Goal: Information Seeking & Learning: Check status

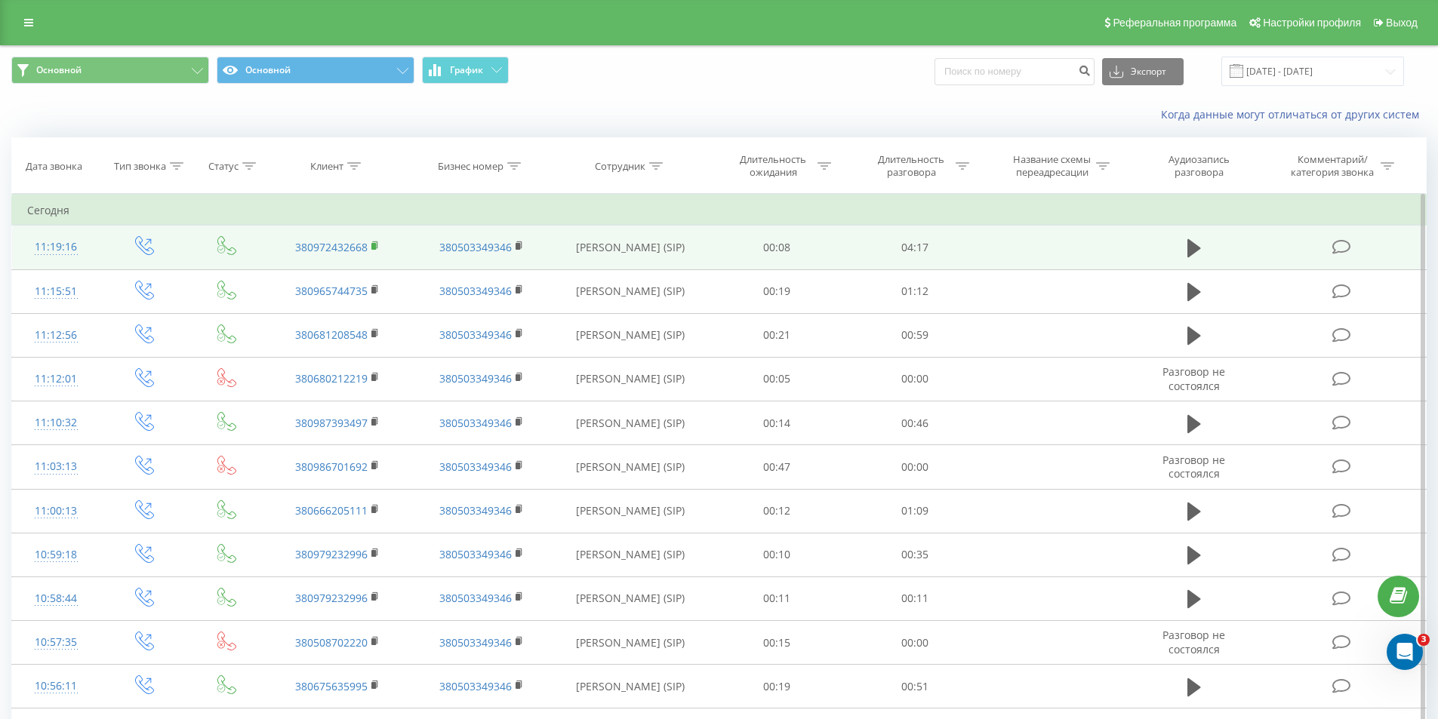
click at [373, 247] on rect at bounding box center [373, 246] width 5 height 7
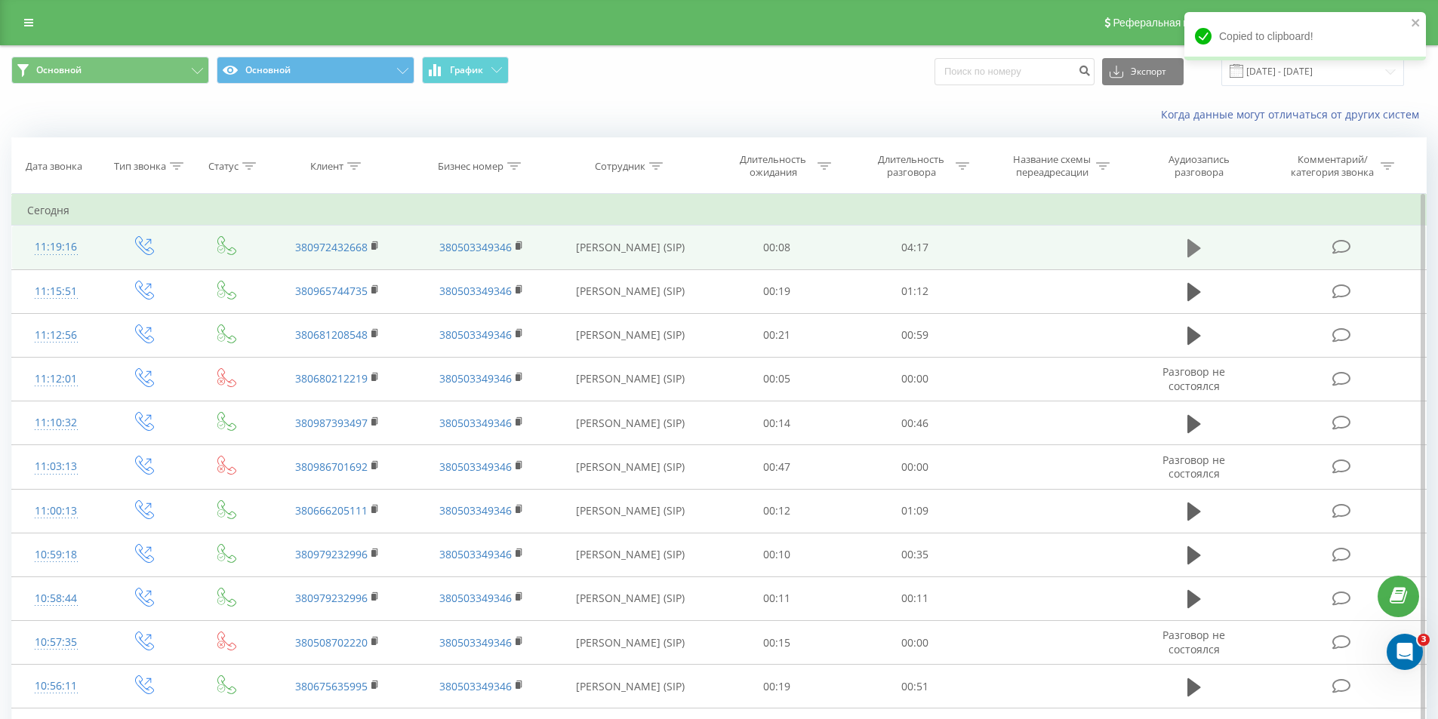
click at [1190, 251] on icon at bounding box center [1194, 248] width 14 height 18
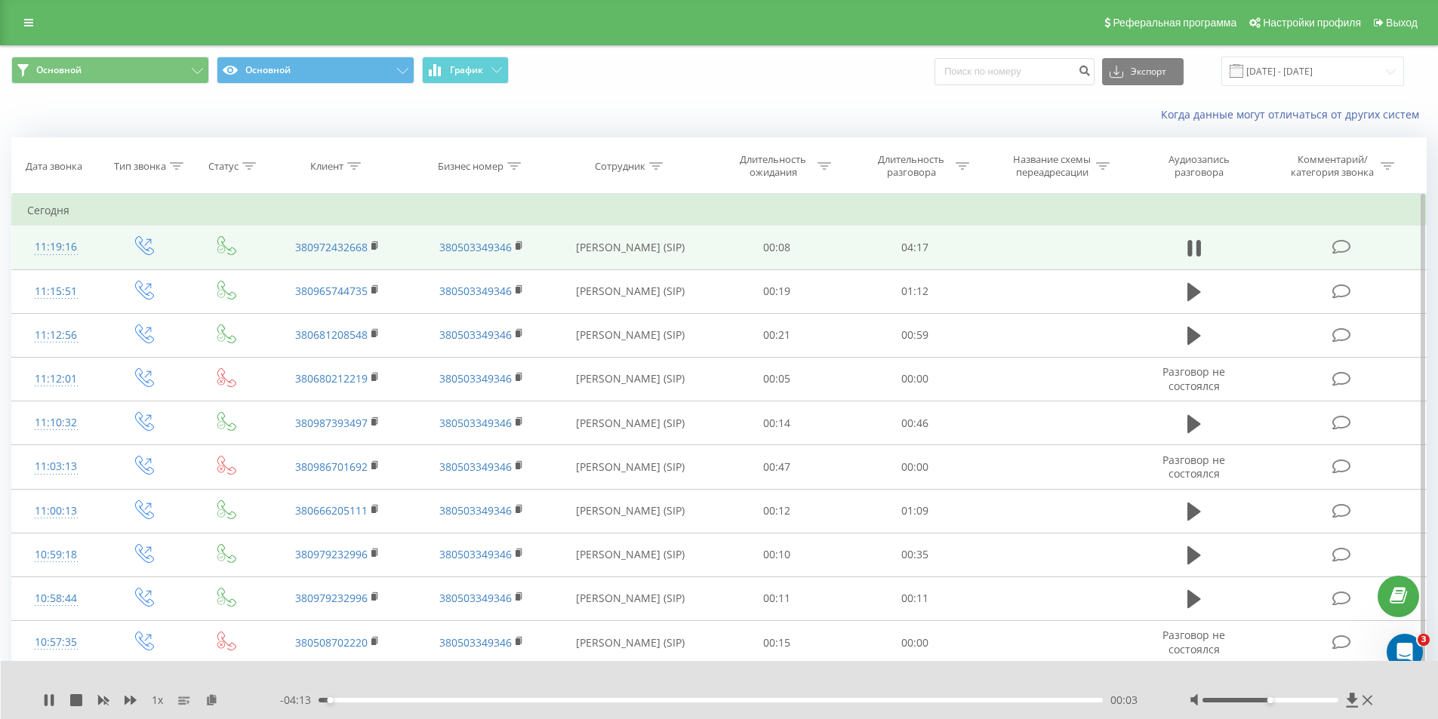
click at [838, 703] on div "- 04:13 00:03 00:03" at bounding box center [716, 700] width 872 height 15
click at [833, 698] on div "00:04" at bounding box center [710, 700] width 785 height 5
click at [903, 697] on div "- 01:25 02:51 02:51" at bounding box center [716, 700] width 872 height 15
click at [922, 700] on div "02:52" at bounding box center [710, 700] width 785 height 5
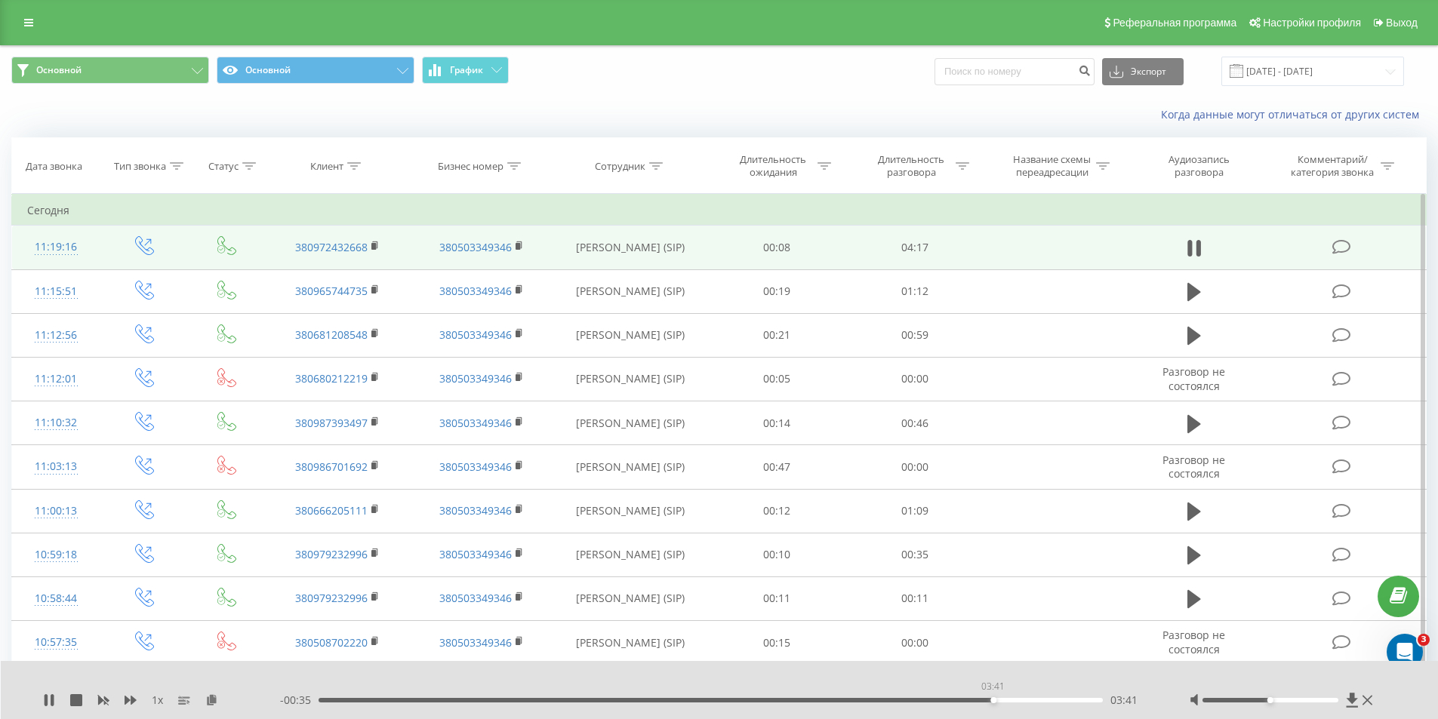
click at [992, 702] on div "03:41" at bounding box center [710, 700] width 785 height 5
click at [888, 702] on div "03:07" at bounding box center [710, 700] width 785 height 5
click at [761, 699] on div "02:25" at bounding box center [710, 700] width 785 height 5
click at [681, 693] on div "- 01:48 02:29 02:29" at bounding box center [716, 700] width 872 height 15
click at [687, 706] on div "- 01:47 02:30 02:30" at bounding box center [716, 700] width 872 height 15
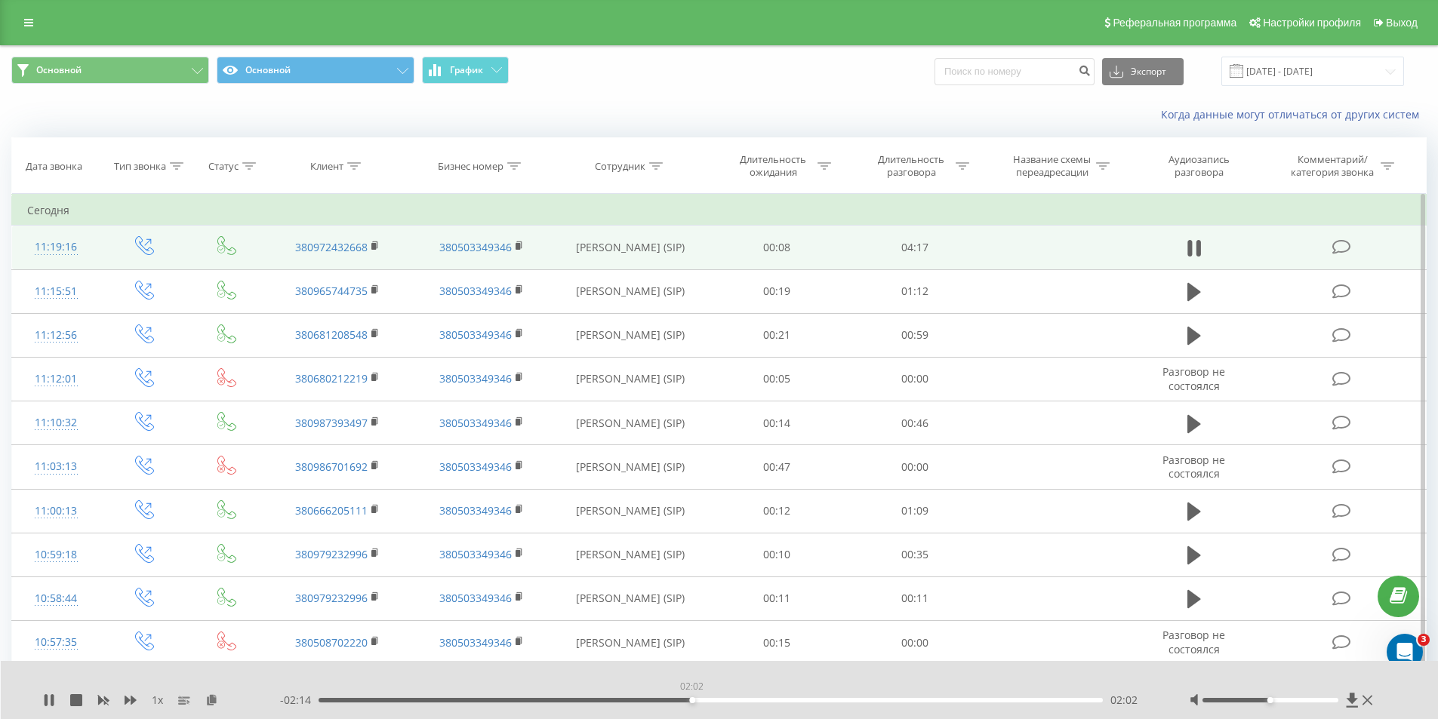
click at [691, 699] on div "02:02" at bounding box center [710, 700] width 785 height 5
click at [637, 701] on div "01:44" at bounding box center [710, 700] width 785 height 5
click at [1180, 252] on td at bounding box center [1193, 248] width 133 height 44
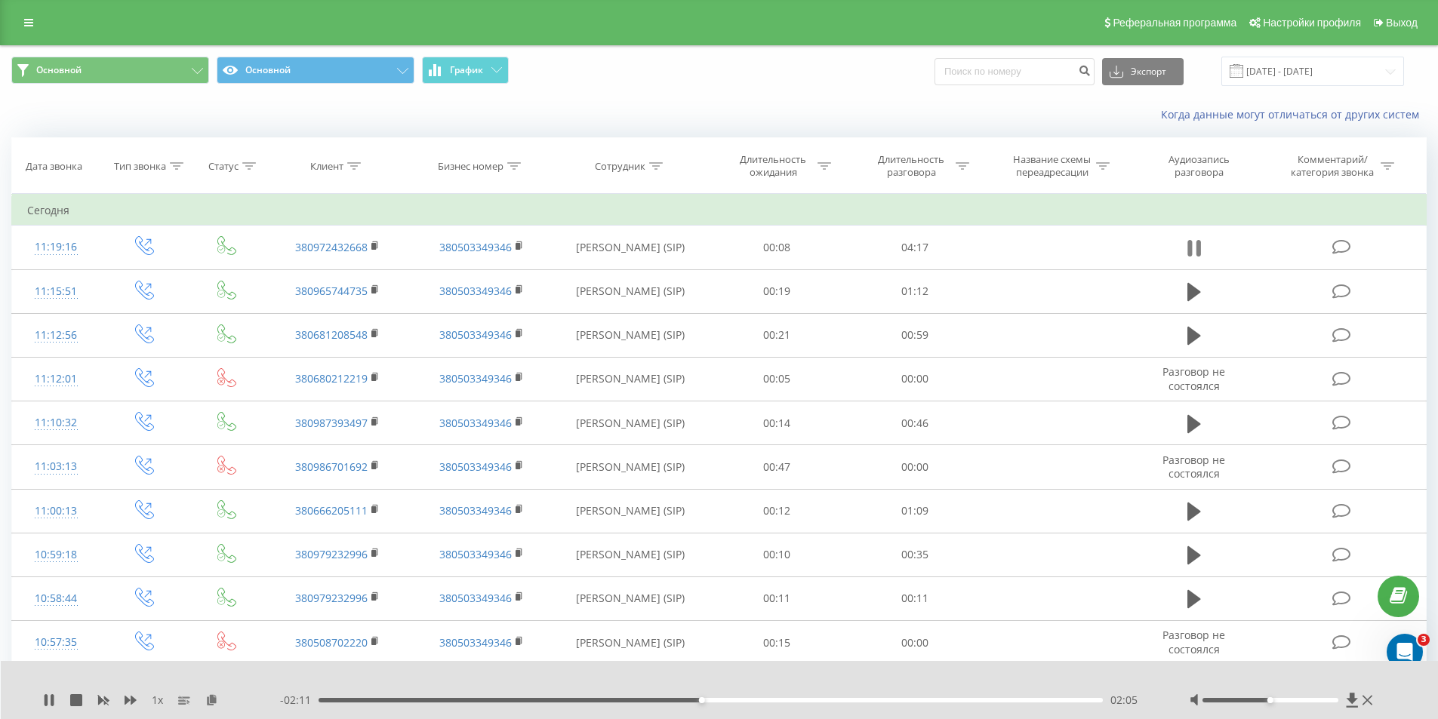
click at [1187, 251] on icon at bounding box center [1194, 248] width 14 height 21
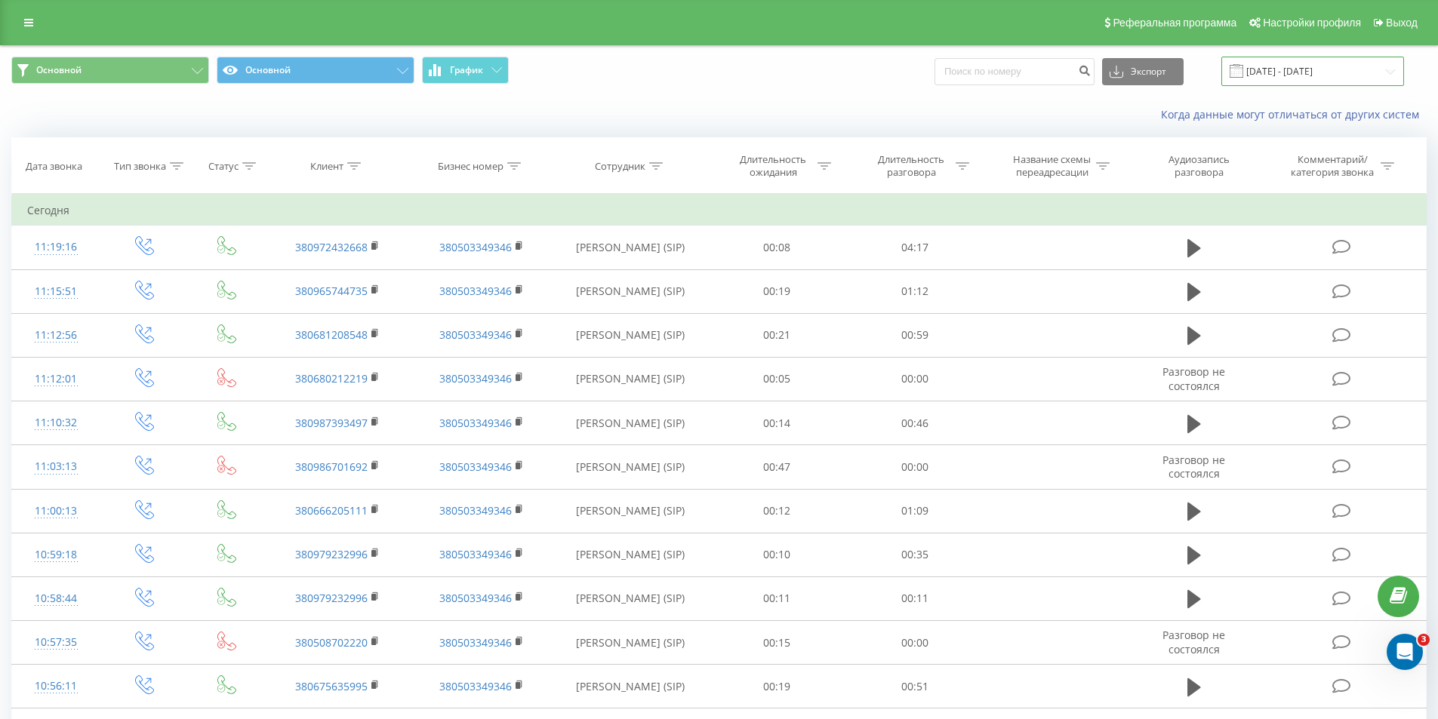
click at [1282, 70] on input "19.08.2025 - 19.08.2025" at bounding box center [1312, 71] width 183 height 29
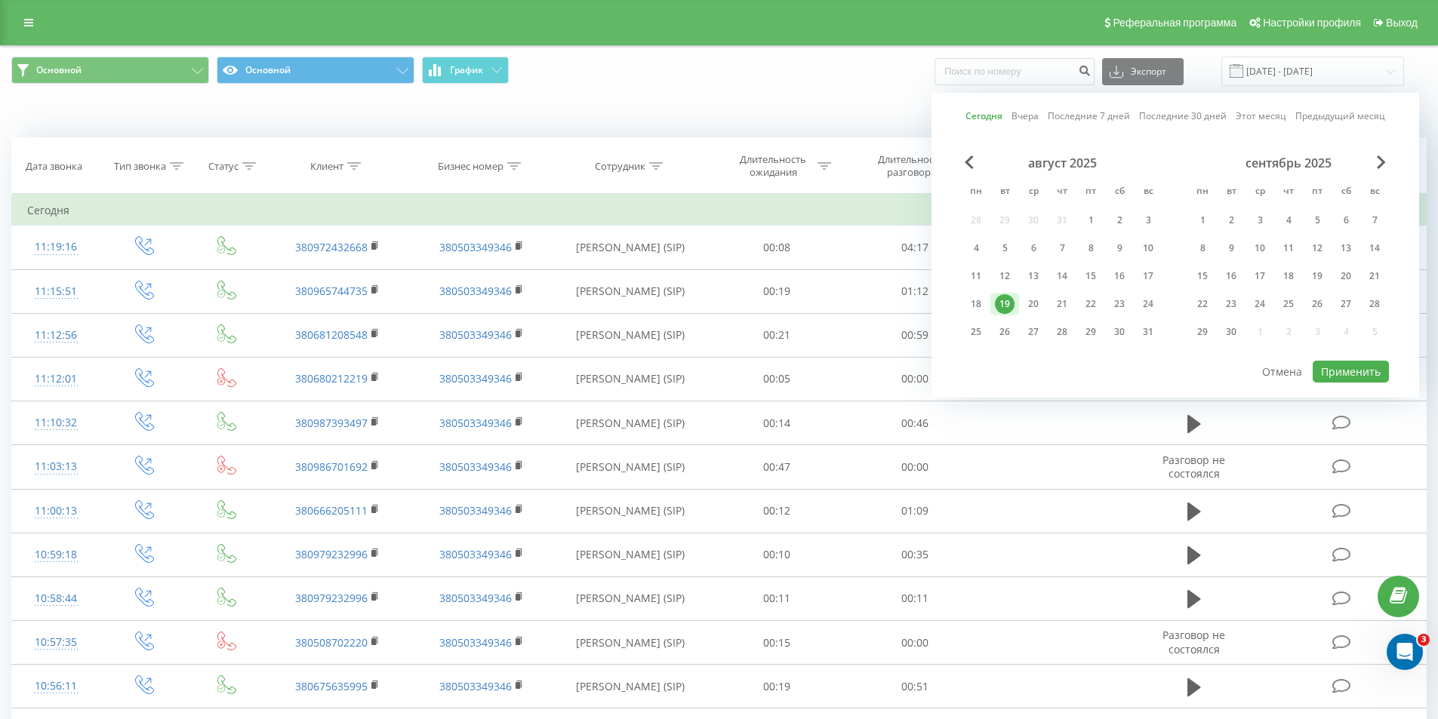
click at [1069, 119] on link "Последние 7 дней" at bounding box center [1088, 116] width 82 height 14
click at [1342, 363] on button "Применить" at bounding box center [1350, 372] width 76 height 22
type input "13.08.2025 - 19.08.2025"
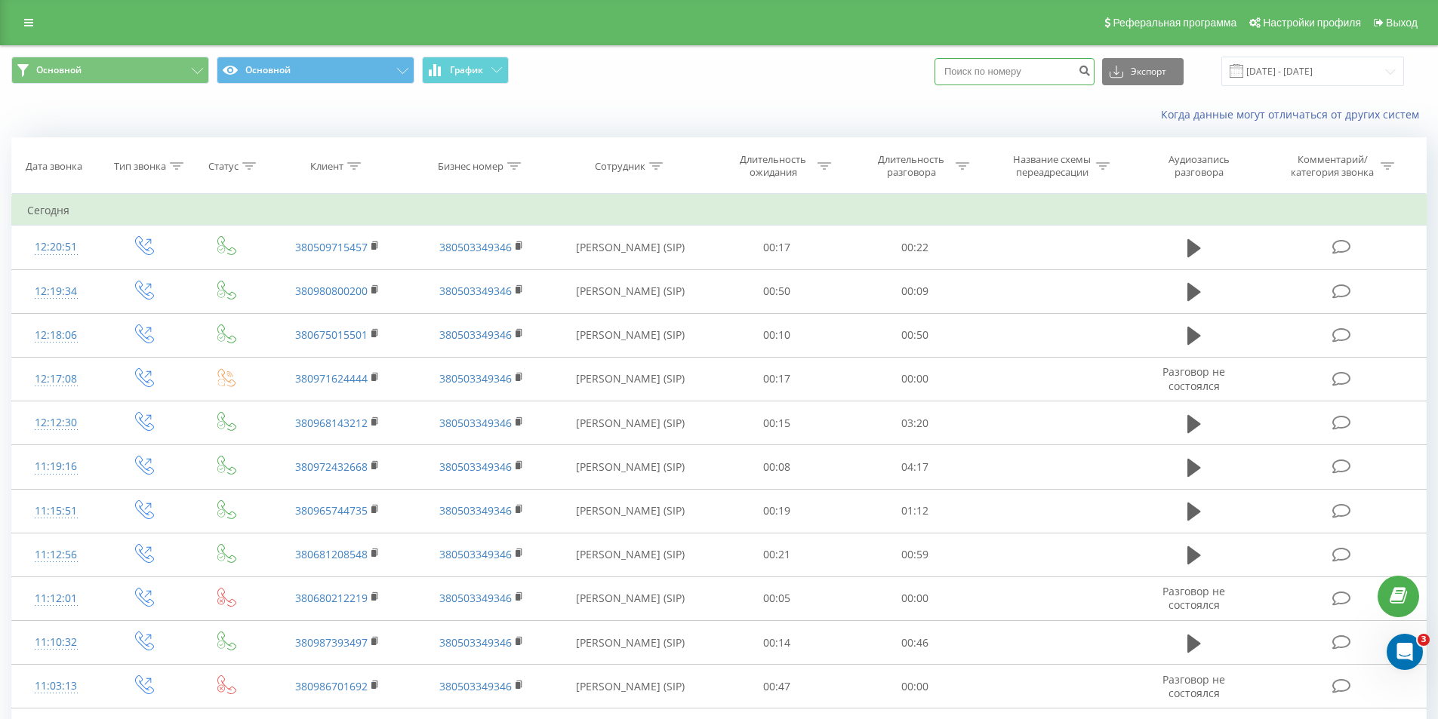
click at [1052, 58] on input at bounding box center [1014, 71] width 160 height 27
paste input "380979036666"
type input "380979036666"
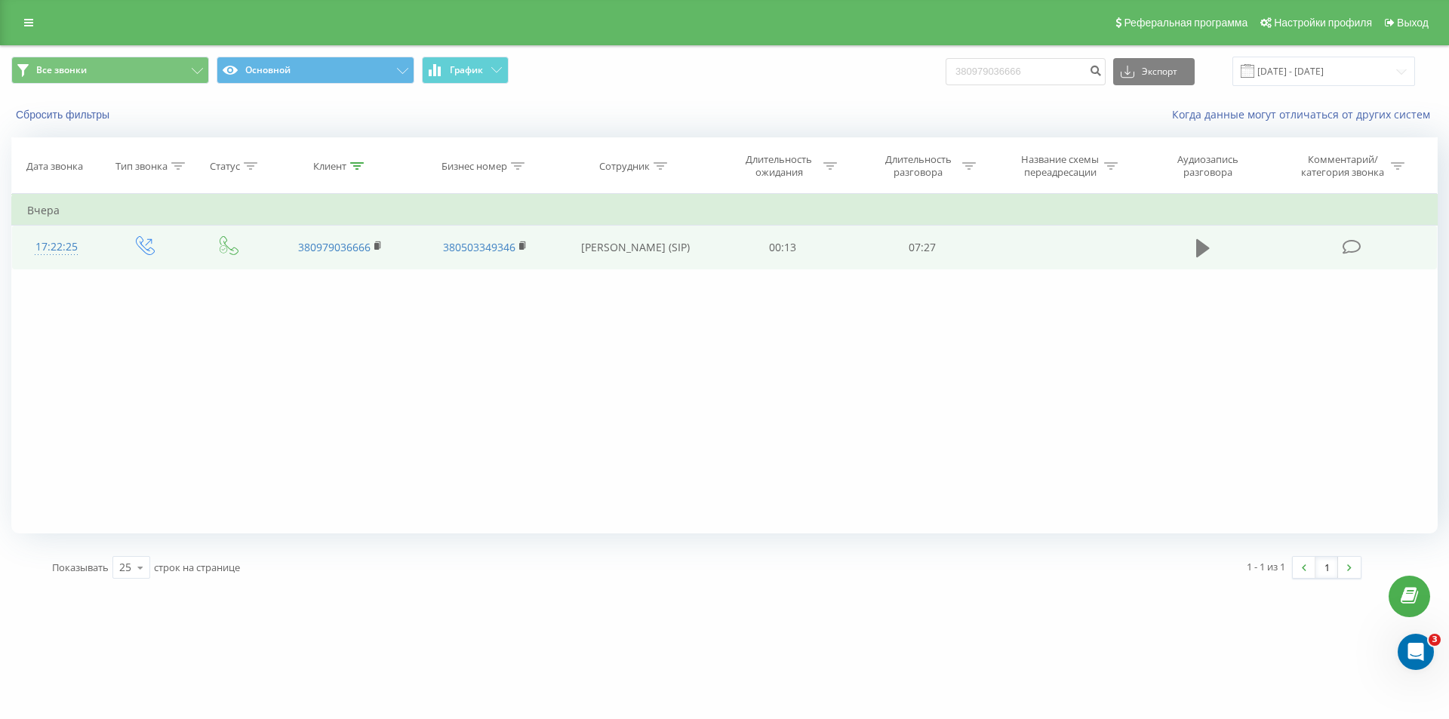
click at [1202, 245] on icon at bounding box center [1203, 248] width 14 height 18
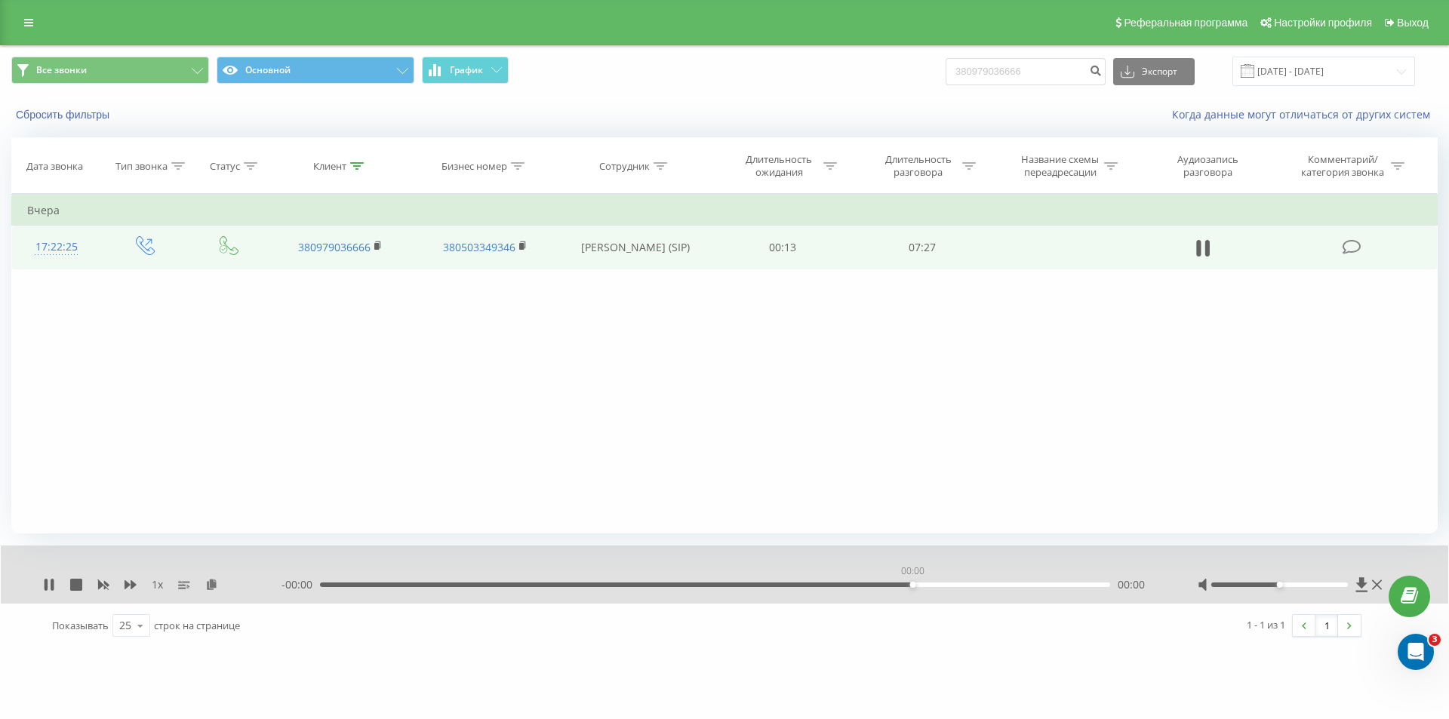
click at [910, 583] on div "00:00" at bounding box center [715, 585] width 790 height 5
click at [416, 583] on div "00:54" at bounding box center [715, 585] width 790 height 5
click at [45, 582] on icon at bounding box center [46, 585] width 3 height 12
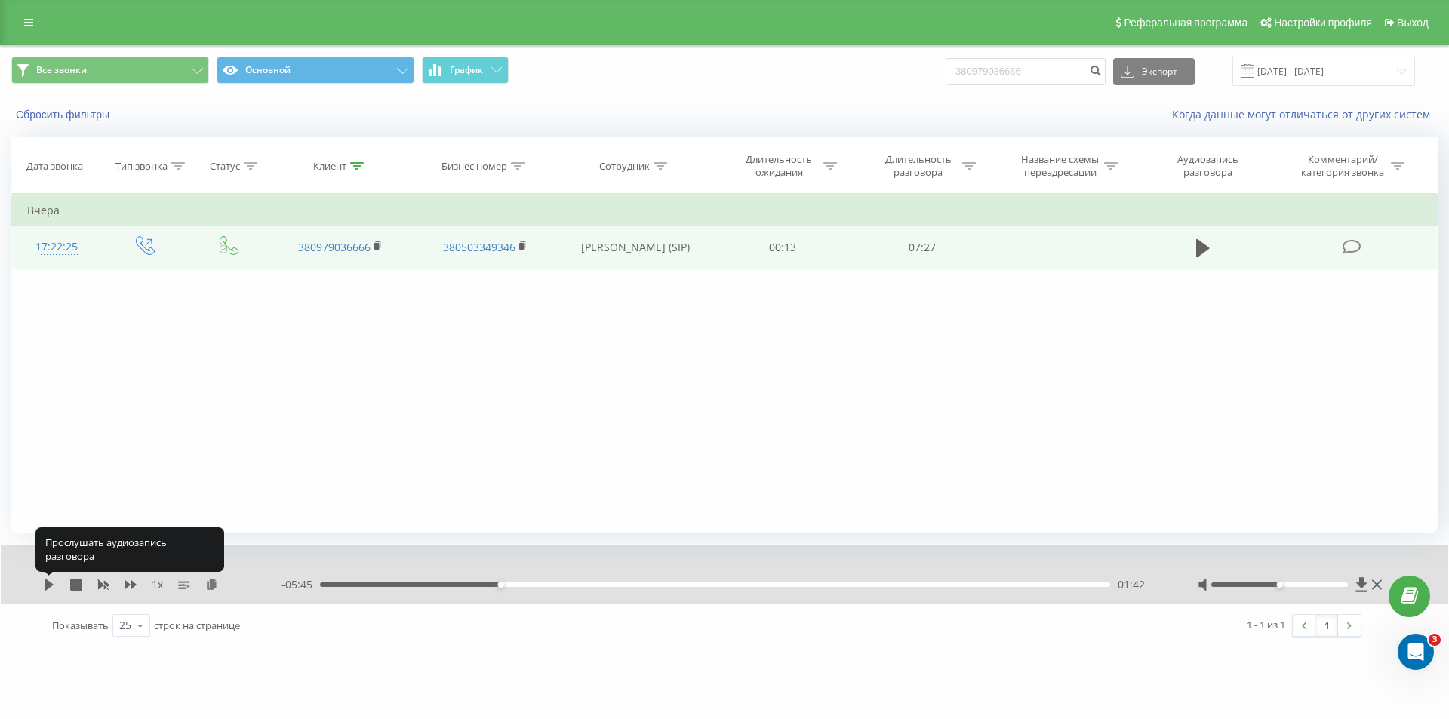
click at [45, 582] on icon at bounding box center [49, 585] width 12 height 12
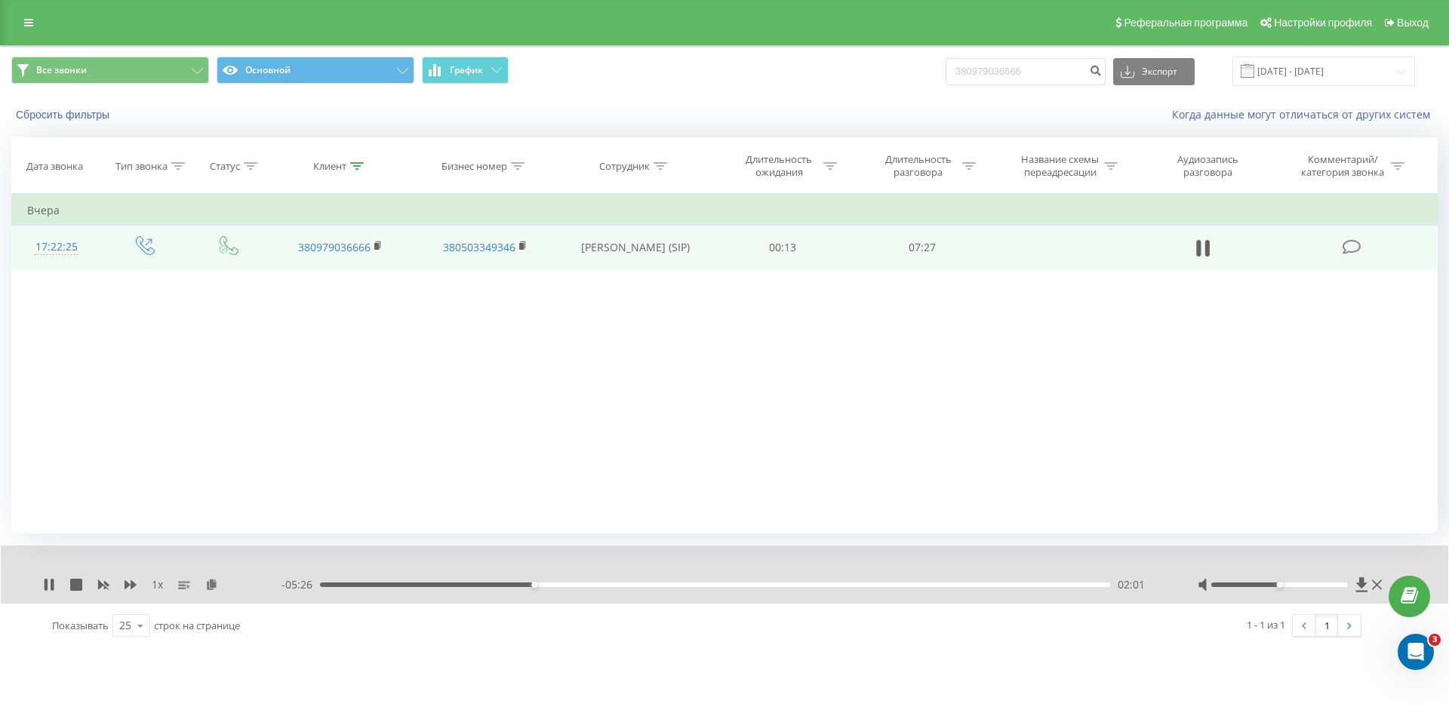
click at [523, 583] on div "02:01" at bounding box center [715, 585] width 790 height 5
click at [48, 583] on icon at bounding box center [46, 585] width 3 height 12
click at [48, 583] on icon at bounding box center [49, 585] width 9 height 12
click at [518, 585] on div "01:52" at bounding box center [715, 585] width 790 height 5
click at [48, 579] on icon at bounding box center [49, 585] width 12 height 12
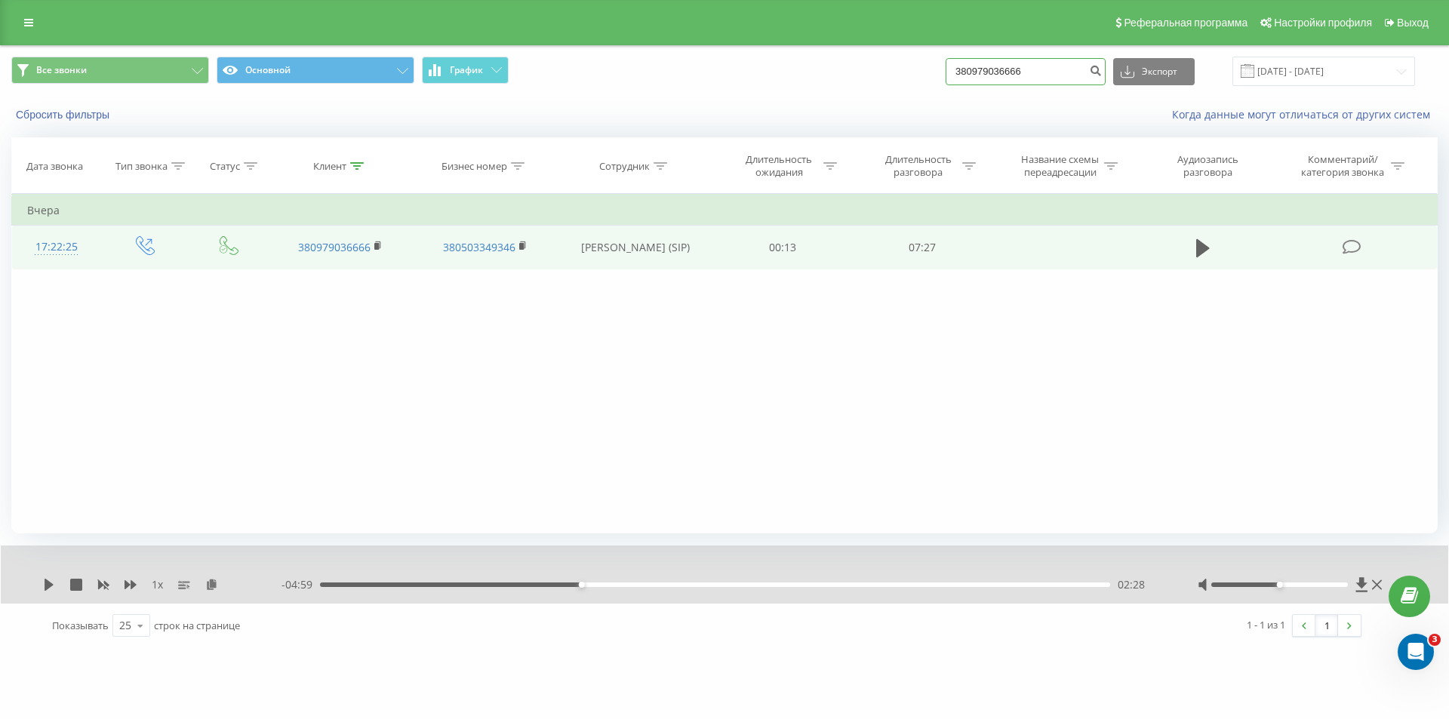
click at [1047, 73] on input "380979036666" at bounding box center [1026, 71] width 160 height 27
type input "2252"
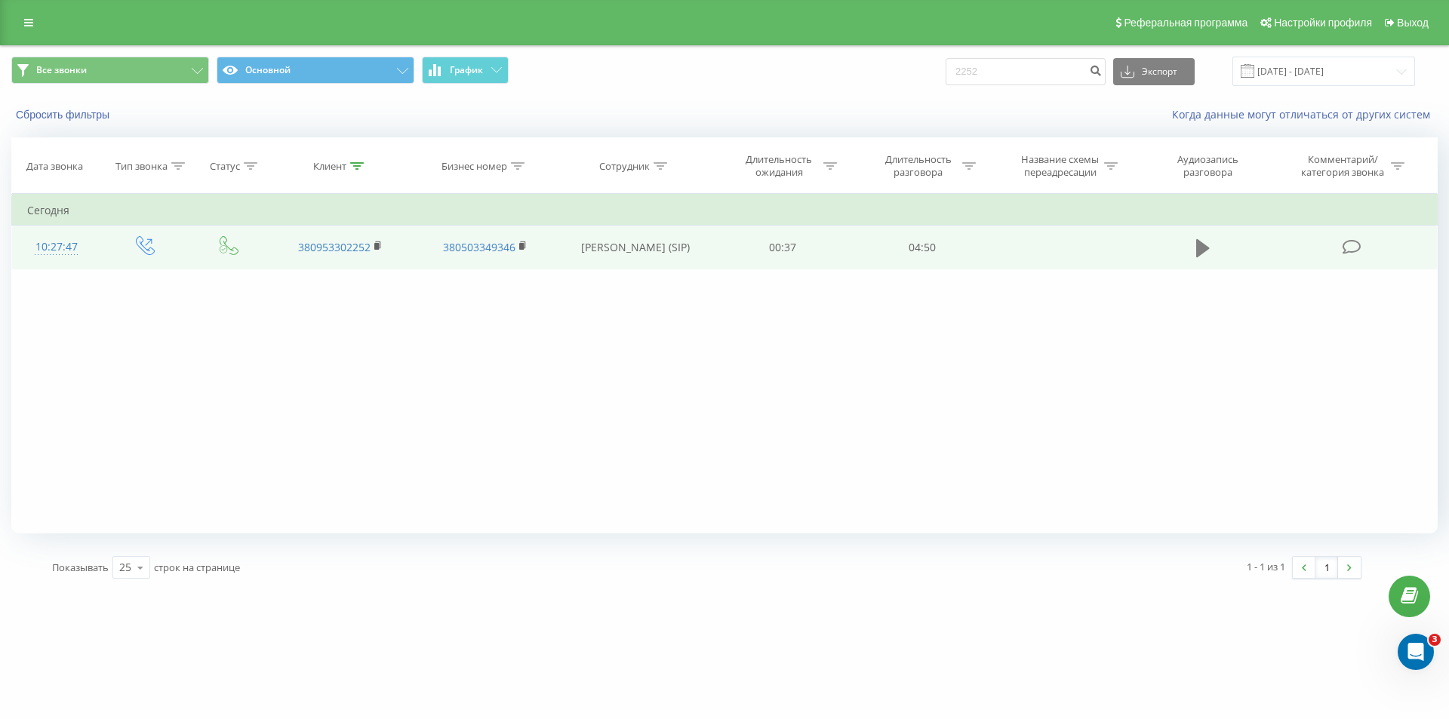
click at [1196, 251] on button at bounding box center [1203, 248] width 23 height 23
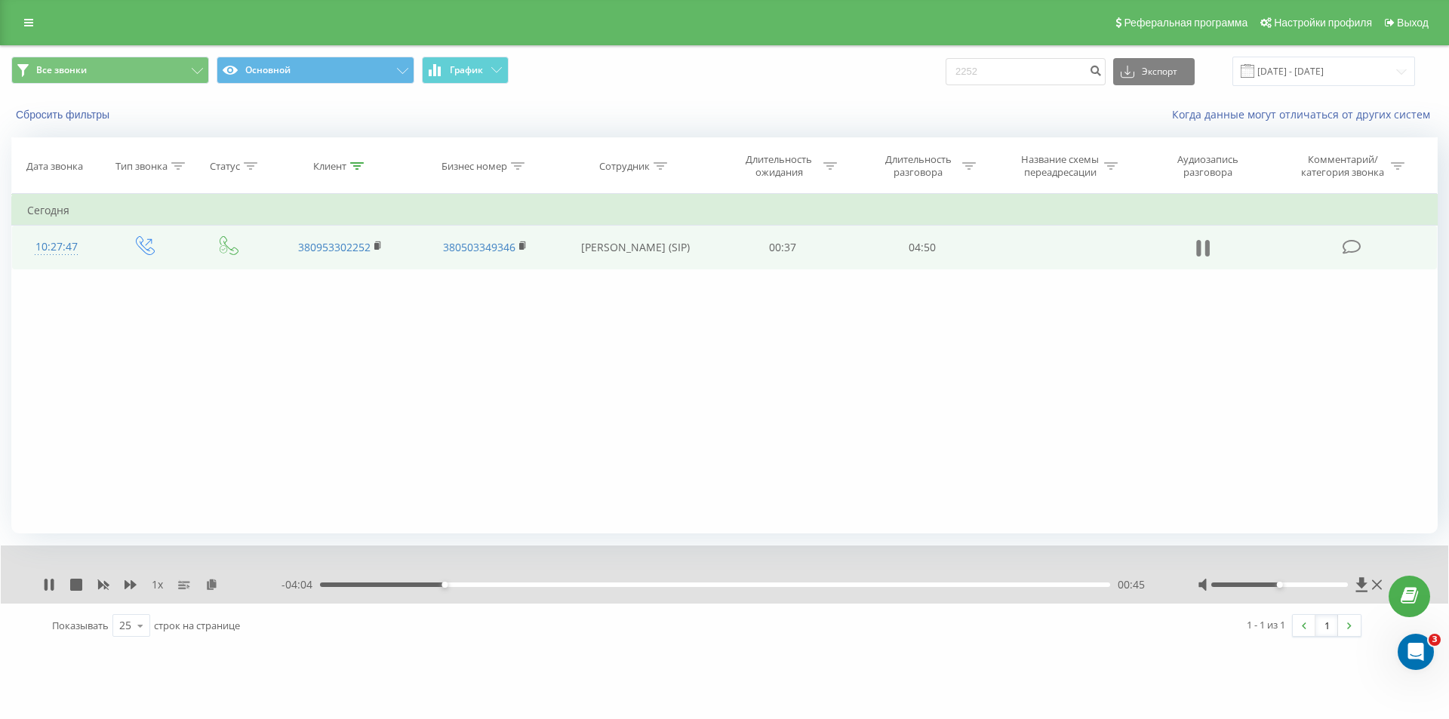
click at [1206, 254] on icon at bounding box center [1207, 248] width 5 height 17
click at [48, 575] on div "1 x - 04:04 00:46 00:46" at bounding box center [724, 575] width 1447 height 58
click at [47, 580] on icon at bounding box center [49, 585] width 12 height 12
drag, startPoint x: 527, startPoint y: 585, endPoint x: 569, endPoint y: 583, distance: 42.3
click at [558, 583] on div "01:26" at bounding box center [555, 585] width 6 height 6
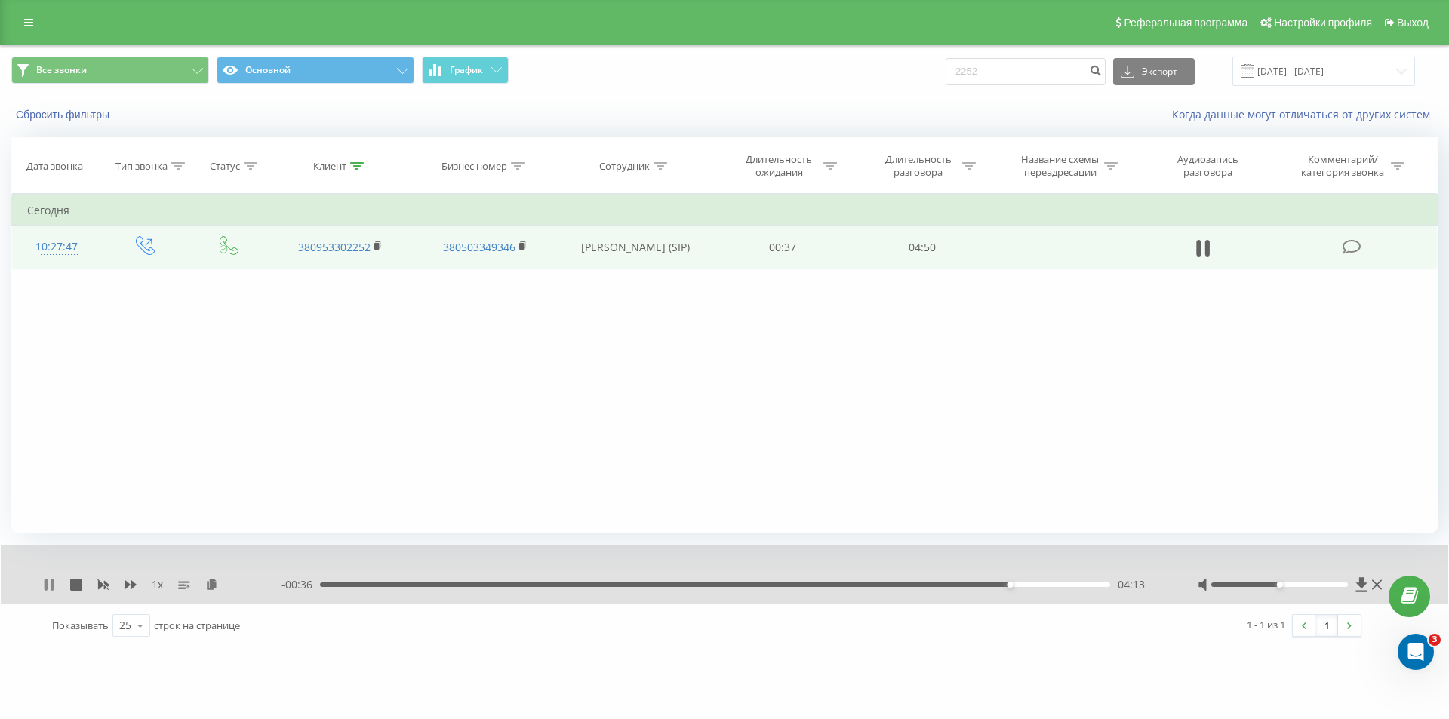
click at [49, 583] on icon at bounding box center [49, 585] width 12 height 12
click at [1022, 80] on input "2252" at bounding box center [1026, 71] width 160 height 27
paste input "380972432668"
type input "380972432668"
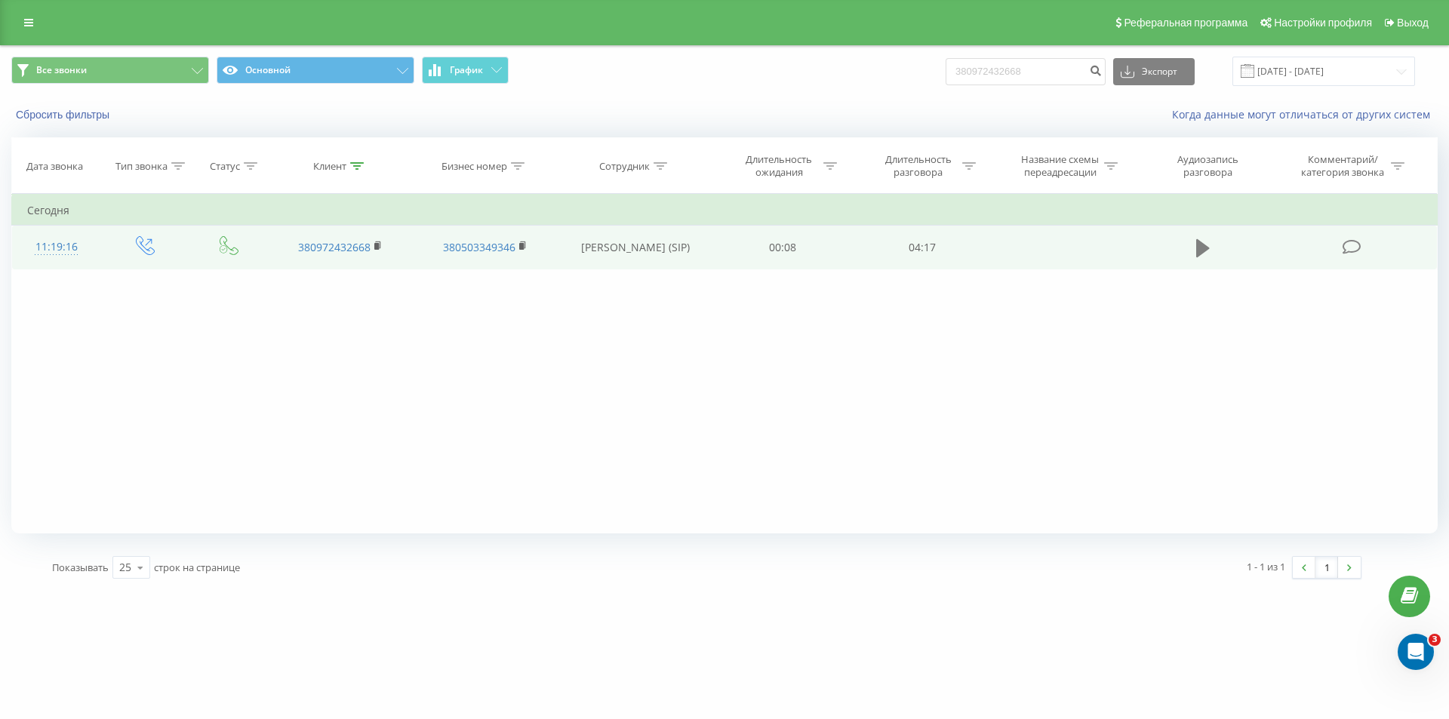
click at [1209, 245] on icon at bounding box center [1203, 248] width 14 height 21
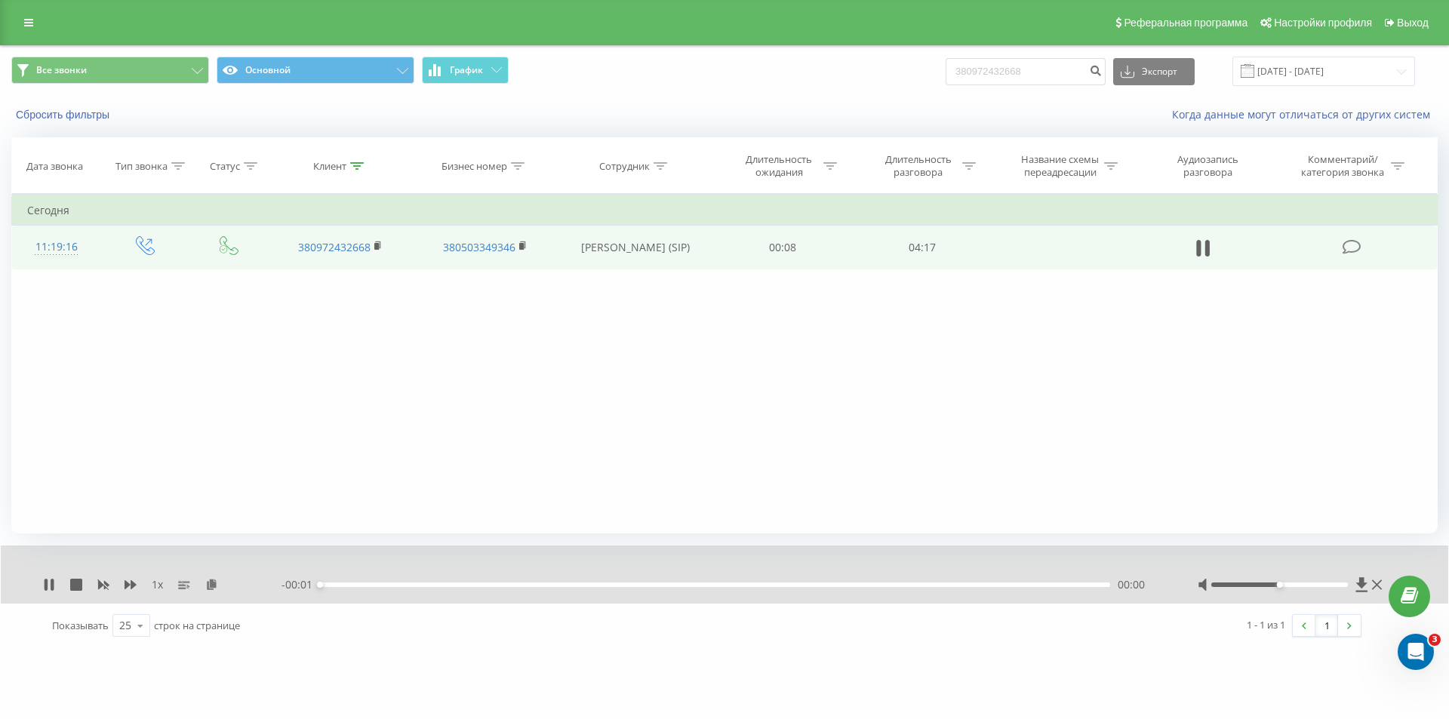
click at [946, 586] on div "00:00" at bounding box center [715, 585] width 790 height 5
click at [900, 585] on div "00:01" at bounding box center [715, 585] width 790 height 5
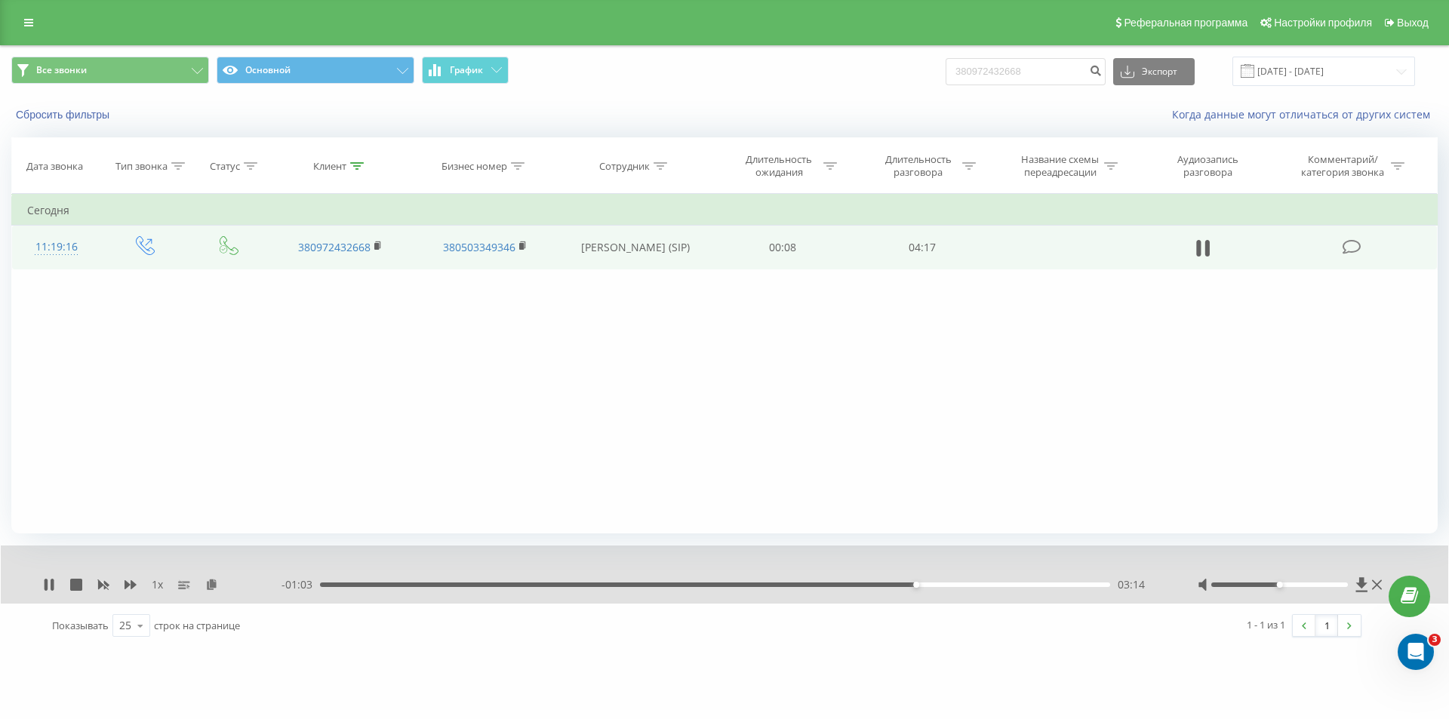
click at [939, 583] on div "03:14" at bounding box center [715, 585] width 790 height 5
click at [1017, 583] on div "03:47" at bounding box center [715, 585] width 790 height 5
click at [787, 579] on div "- 00:25 03:52 03:52" at bounding box center [720, 584] width 878 height 15
click at [784, 586] on div "03:52" at bounding box center [715, 585] width 790 height 5
click at [717, 585] on div "02:09" at bounding box center [715, 585] width 790 height 5
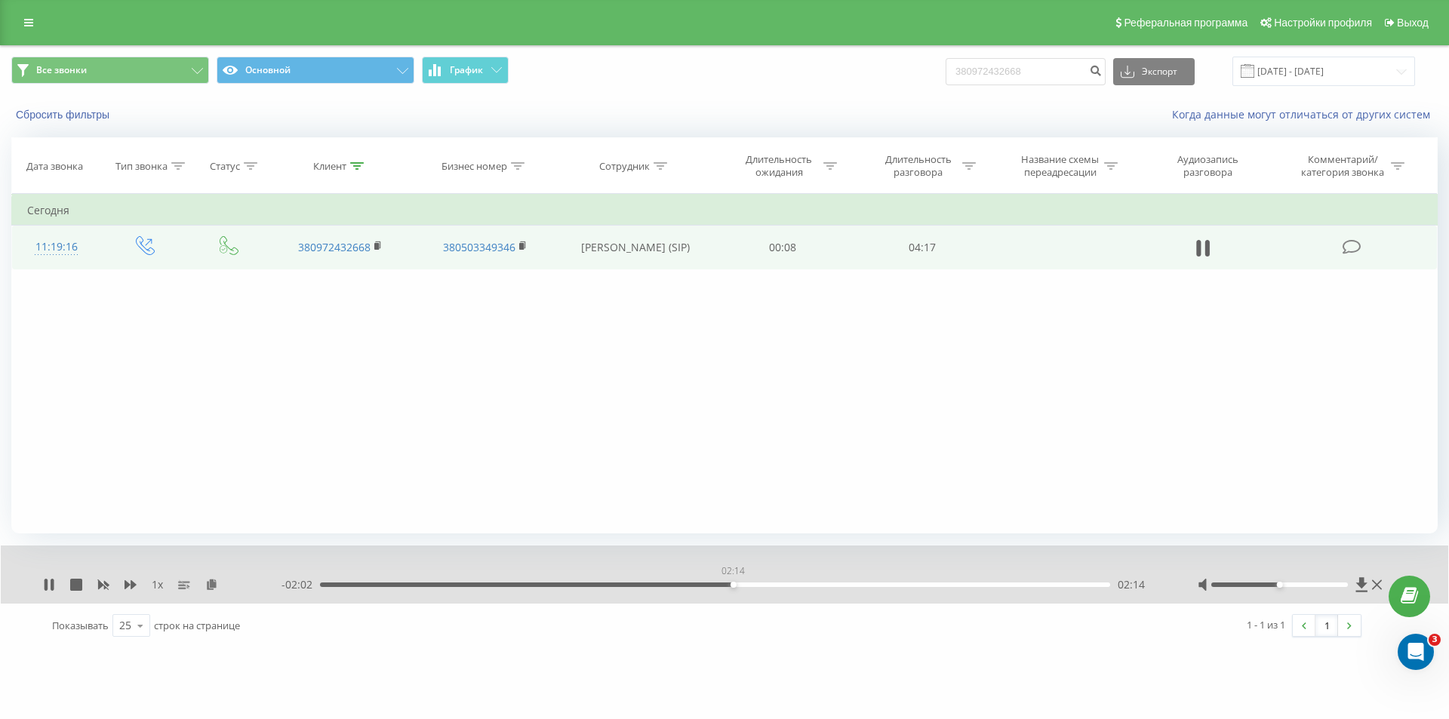
click at [733, 587] on div "02:14" at bounding box center [715, 585] width 790 height 5
click at [695, 583] on div "02:18" at bounding box center [715, 585] width 790 height 5
click at [644, 583] on div "02:04" at bounding box center [715, 585] width 790 height 5
click at [42, 583] on div "1 x - 02:16 02:01 02:01" at bounding box center [724, 575] width 1447 height 58
click at [50, 580] on icon at bounding box center [49, 585] width 12 height 12
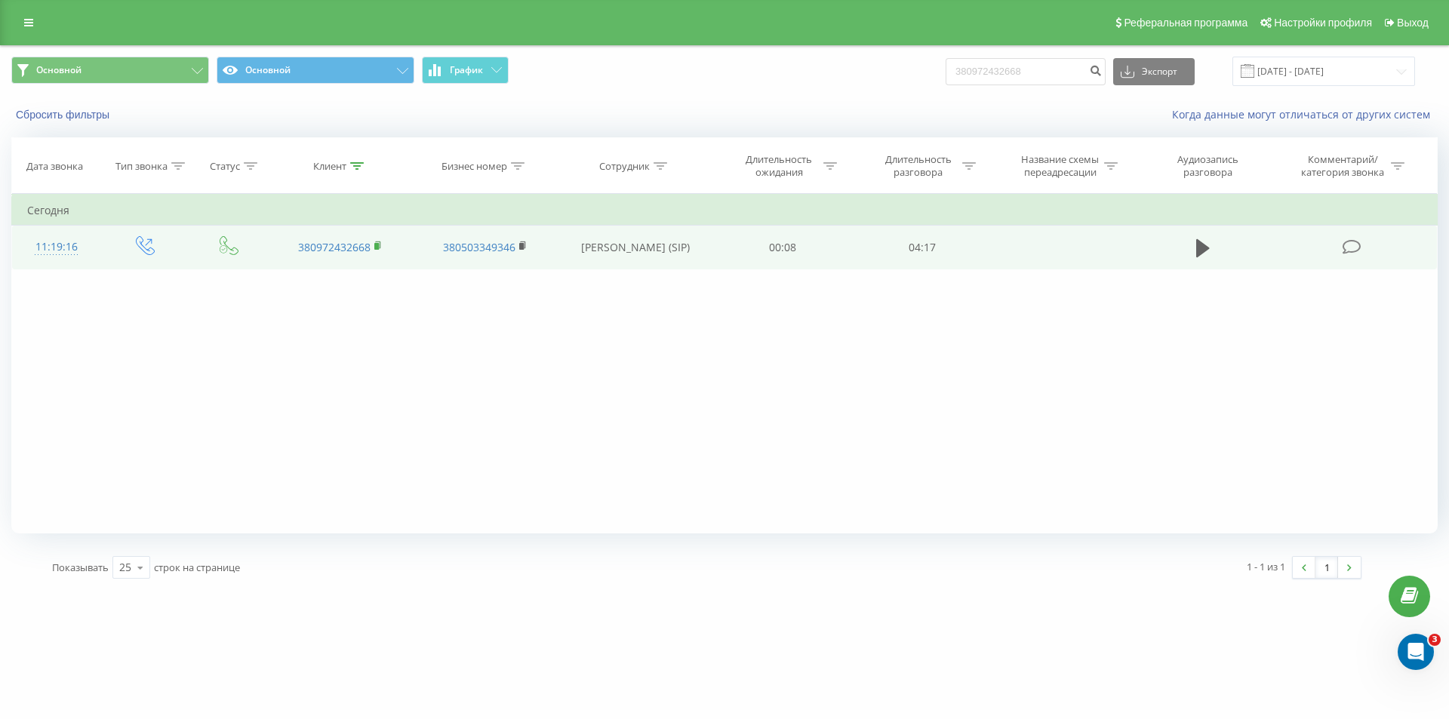
click at [377, 244] on rect at bounding box center [376, 246] width 5 height 7
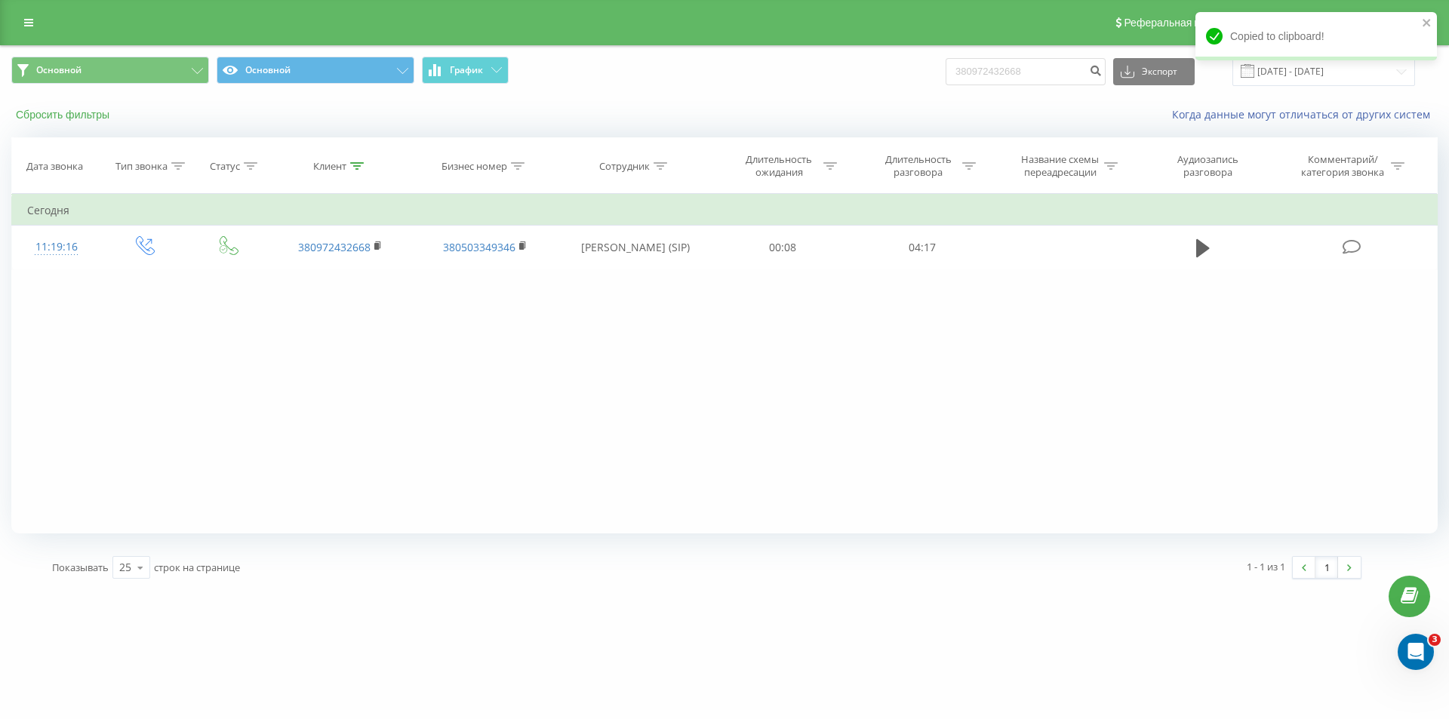
click at [77, 117] on button "Сбросить фильтры" at bounding box center [64, 115] width 106 height 14
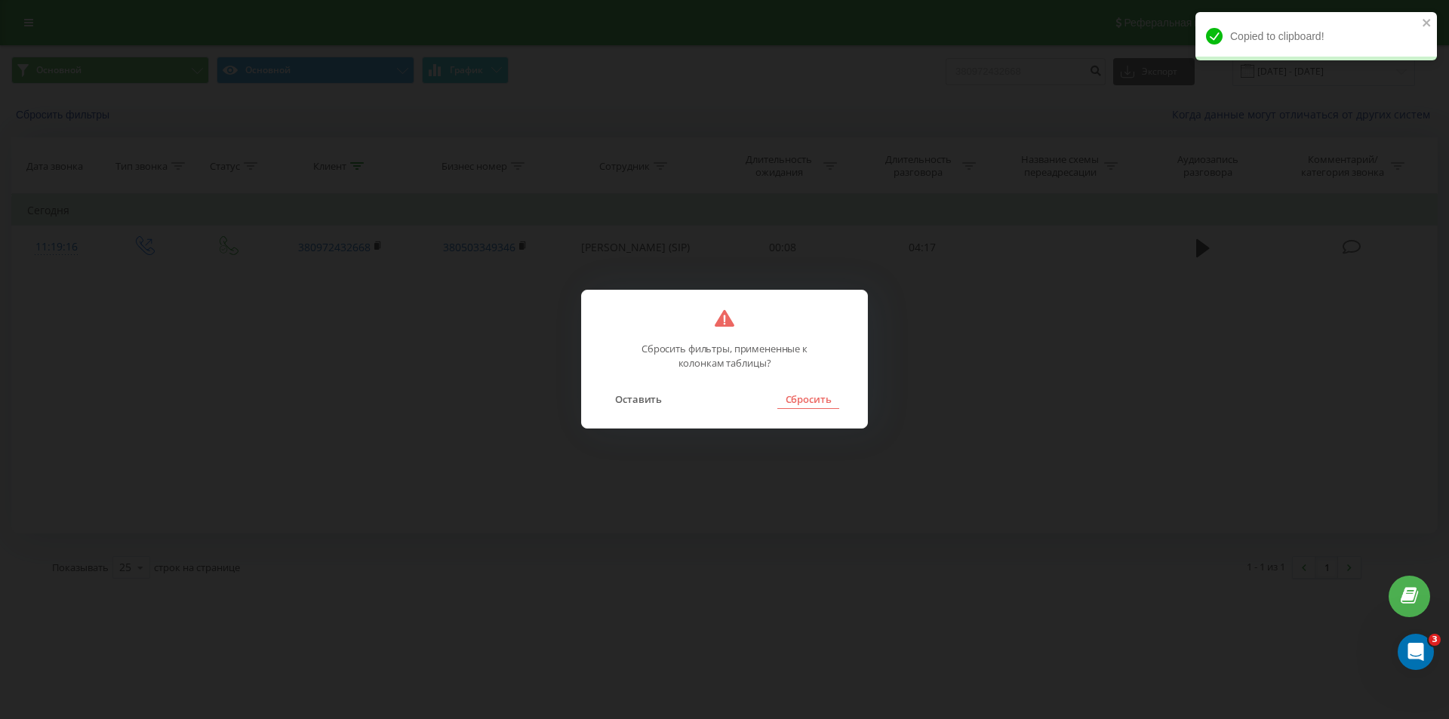
click at [794, 400] on button "Сбросить" at bounding box center [807, 399] width 61 height 20
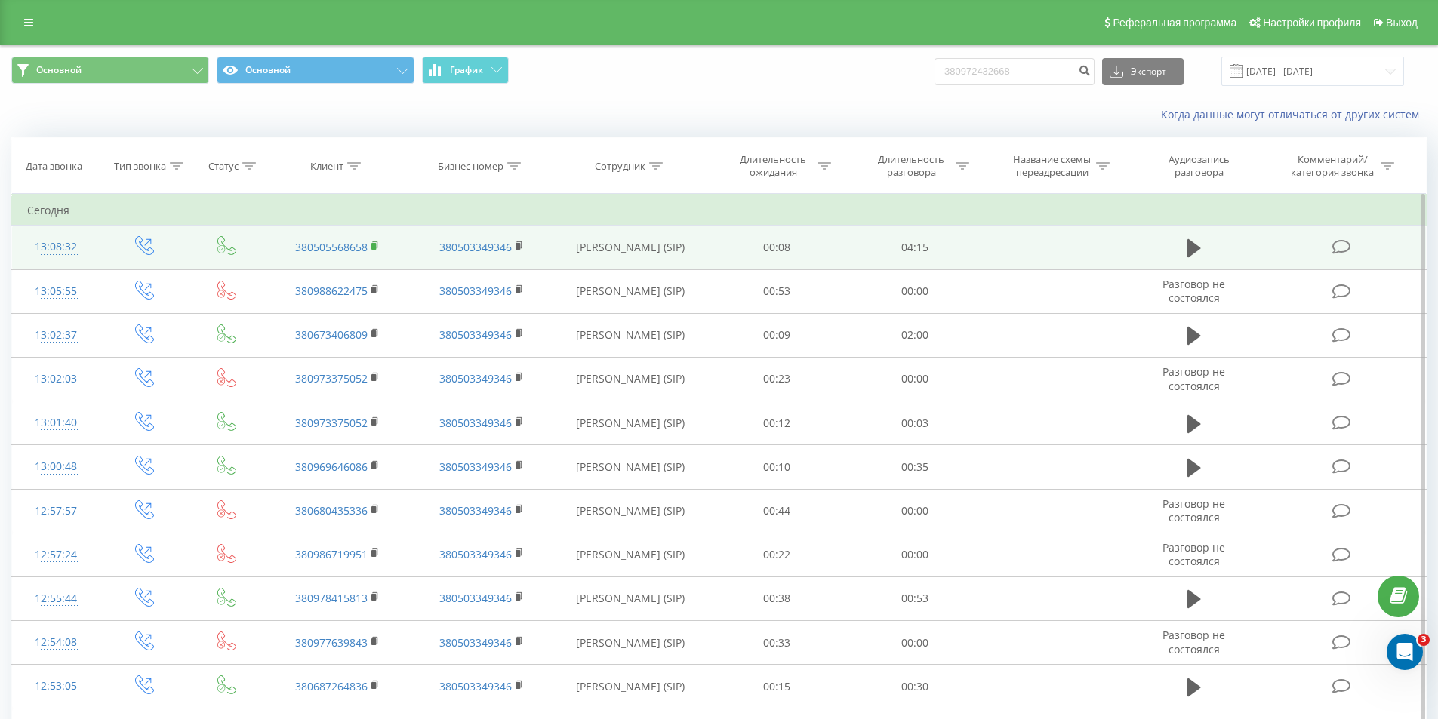
click at [372, 244] on rect at bounding box center [373, 246] width 5 height 7
